Goal: Transaction & Acquisition: Purchase product/service

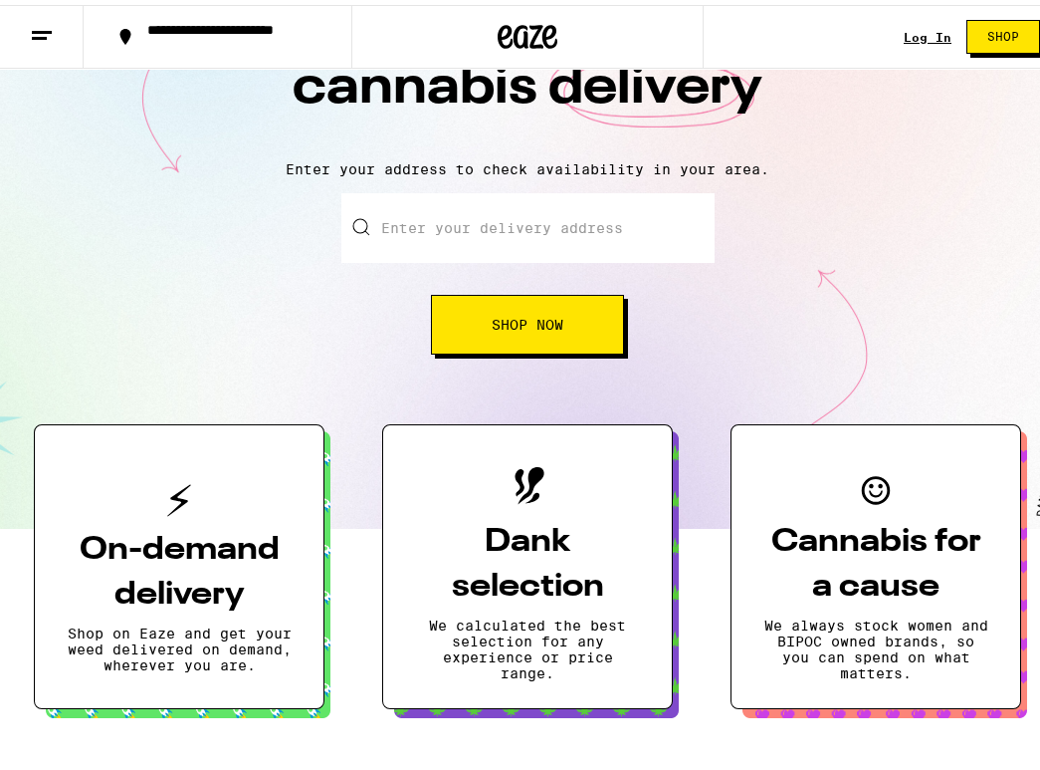
scroll to position [199, 0]
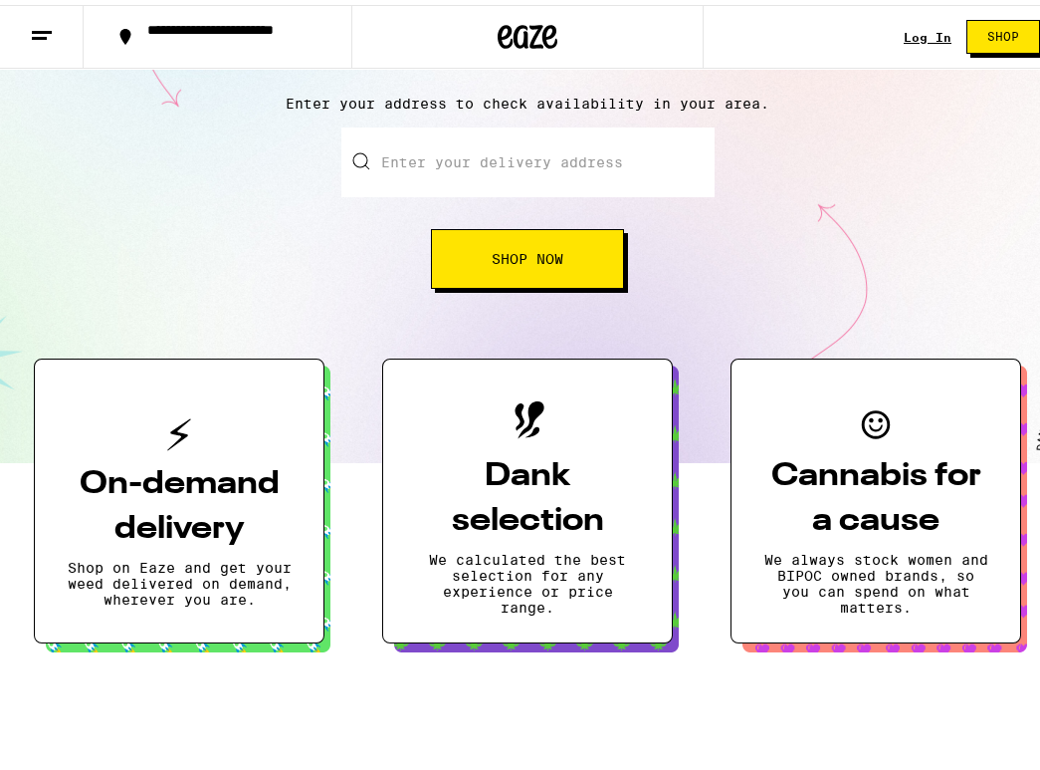
click at [322, 252] on button "Shop Now" at bounding box center [527, 254] width 193 height 60
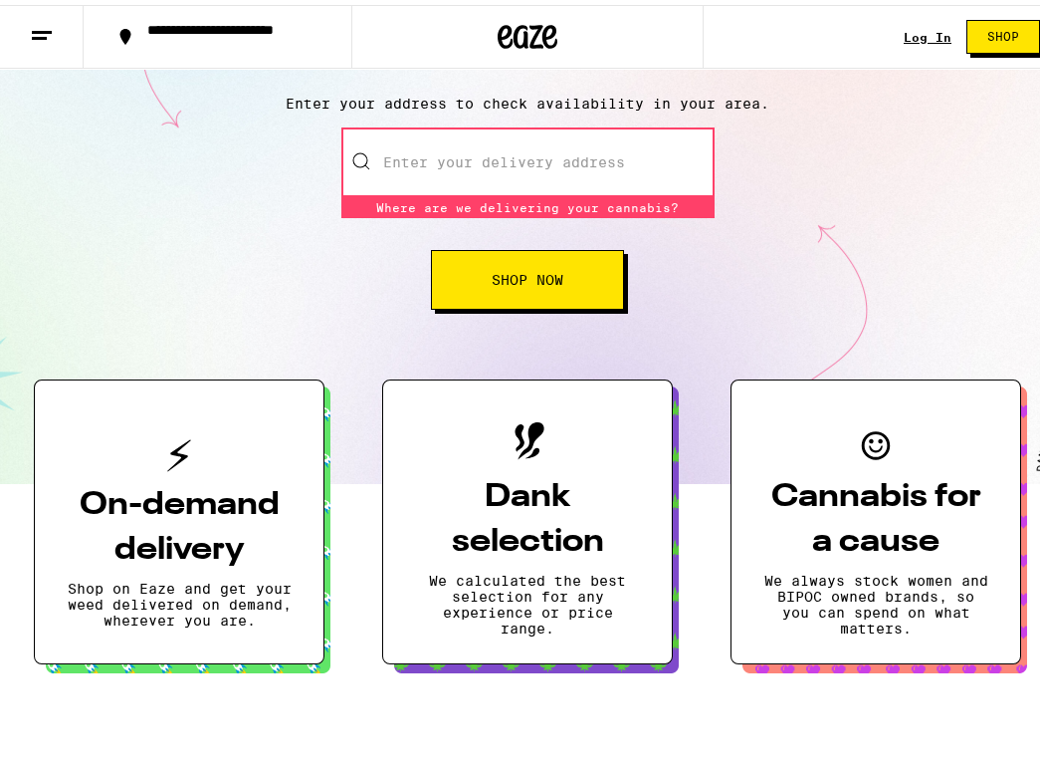
click at [322, 149] on input "Enter your delivery address" at bounding box center [527, 157] width 373 height 70
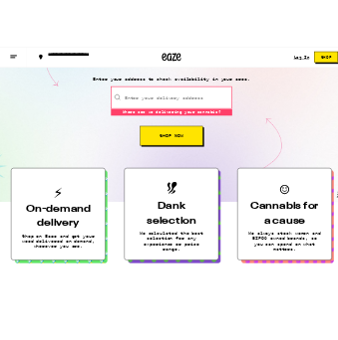
scroll to position [0, 0]
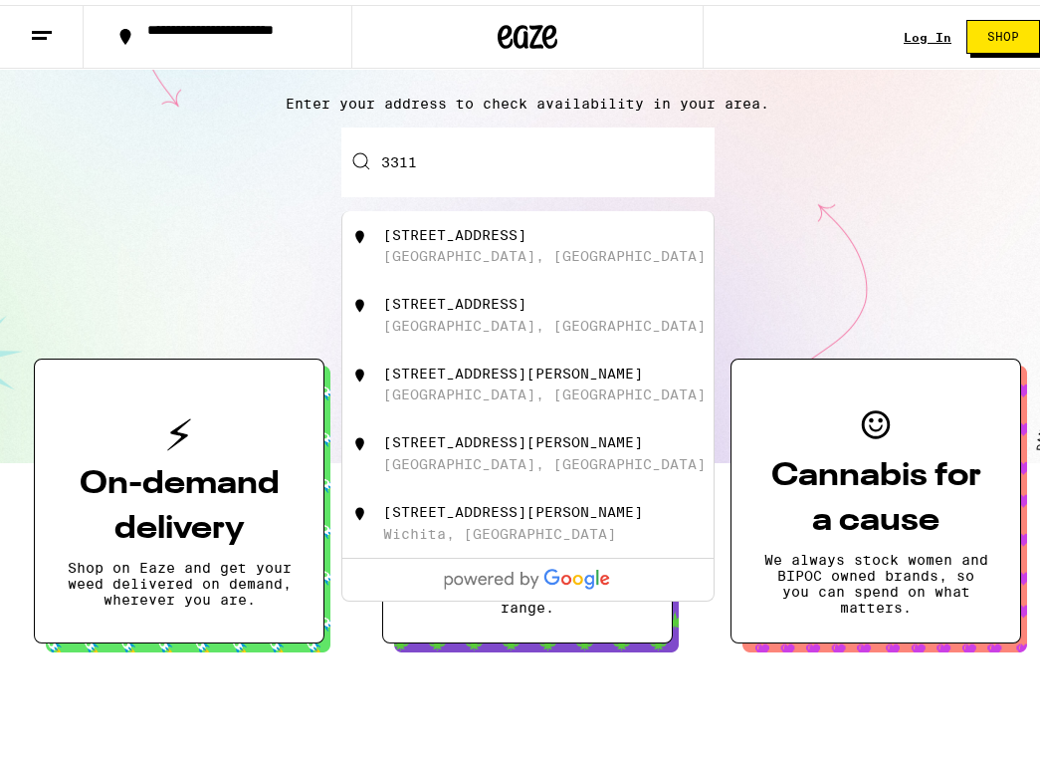
click at [322, 241] on div "[STREET_ADDRESS]" at bounding box center [560, 241] width 355 height 38
type input "[STREET_ADDRESS]"
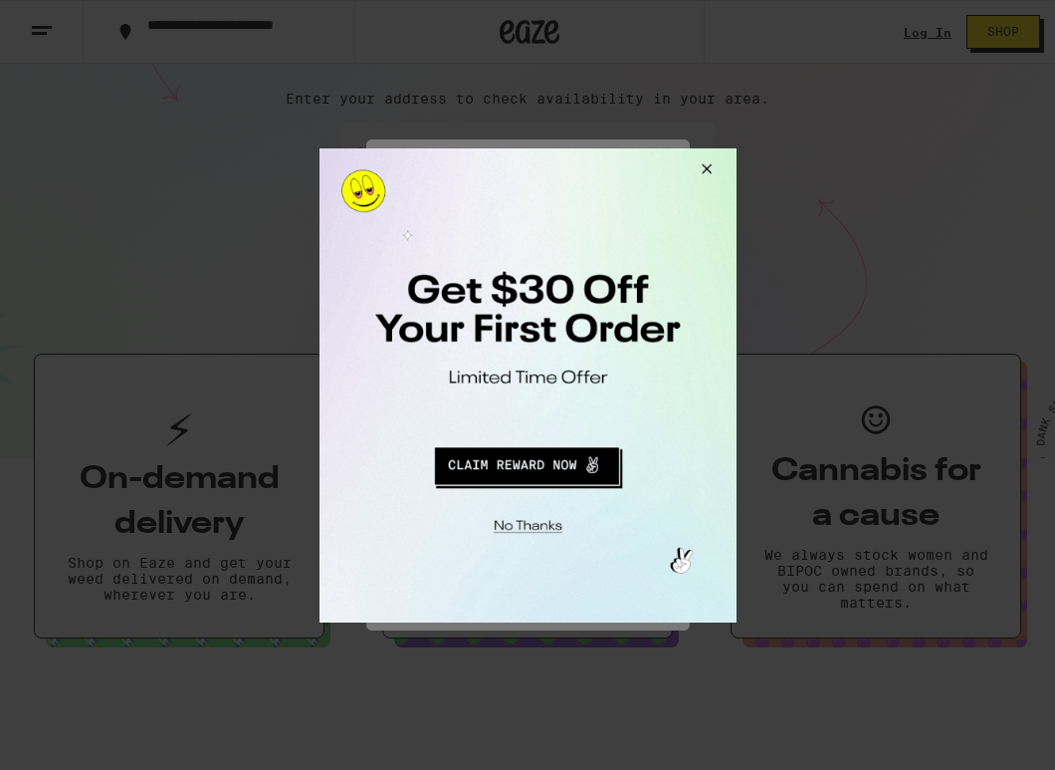
click at [322, 160] on button "Close Modal" at bounding box center [703, 171] width 54 height 48
